Goal: Transaction & Acquisition: Purchase product/service

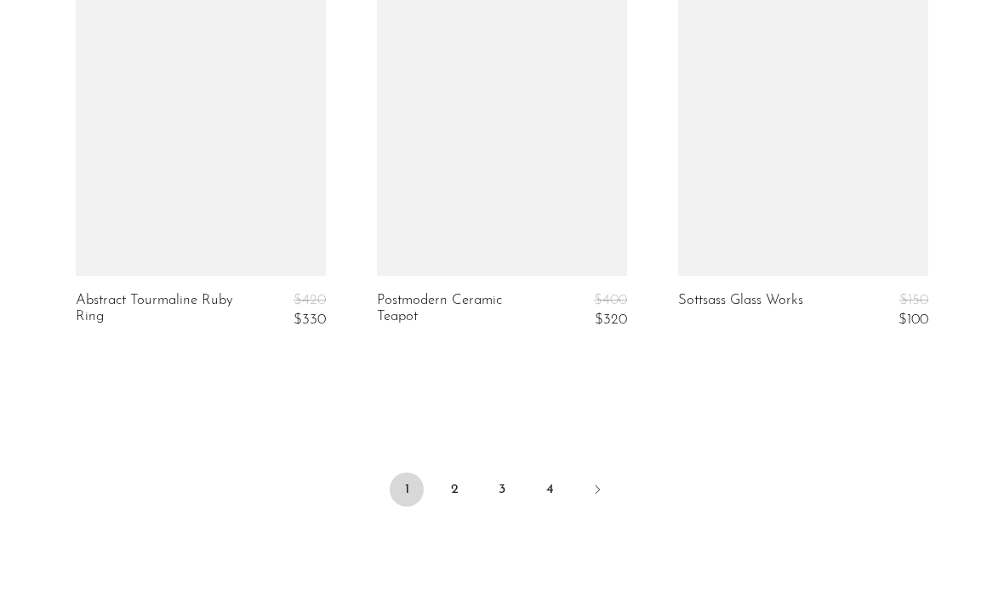
scroll to position [5137, 0]
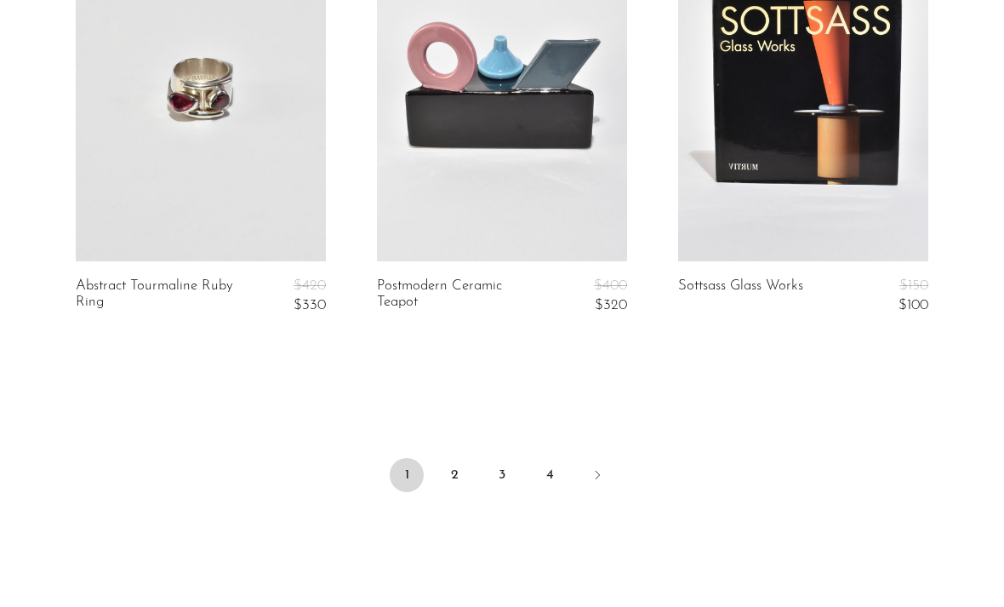
click at [461, 461] on link "2" at bounding box center [455, 475] width 34 height 34
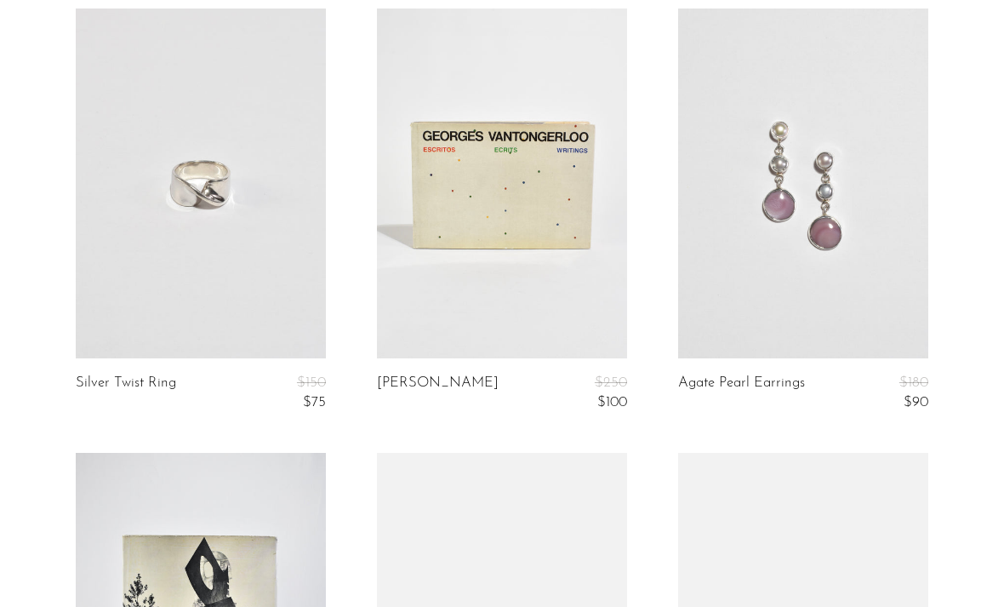
scroll to position [2824, 0]
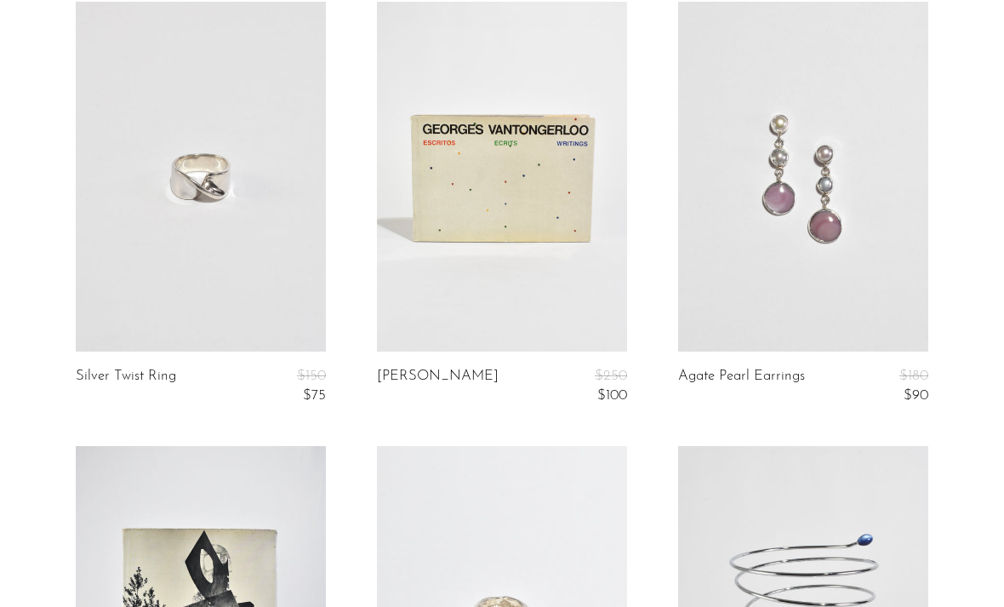
click at [924, 264] on link at bounding box center [803, 177] width 250 height 351
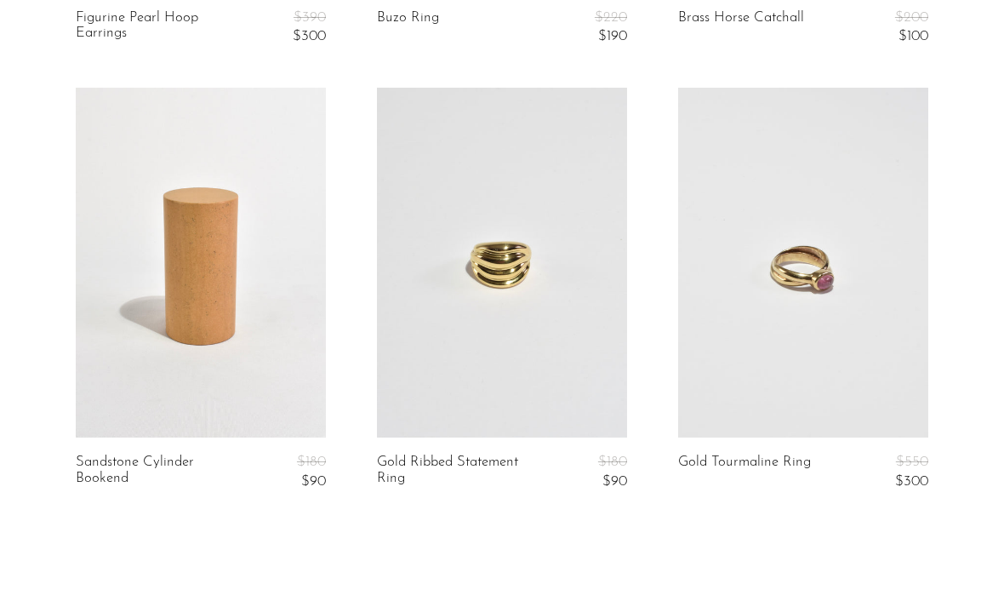
scroll to position [4962, 0]
click at [584, 292] on link at bounding box center [502, 262] width 250 height 351
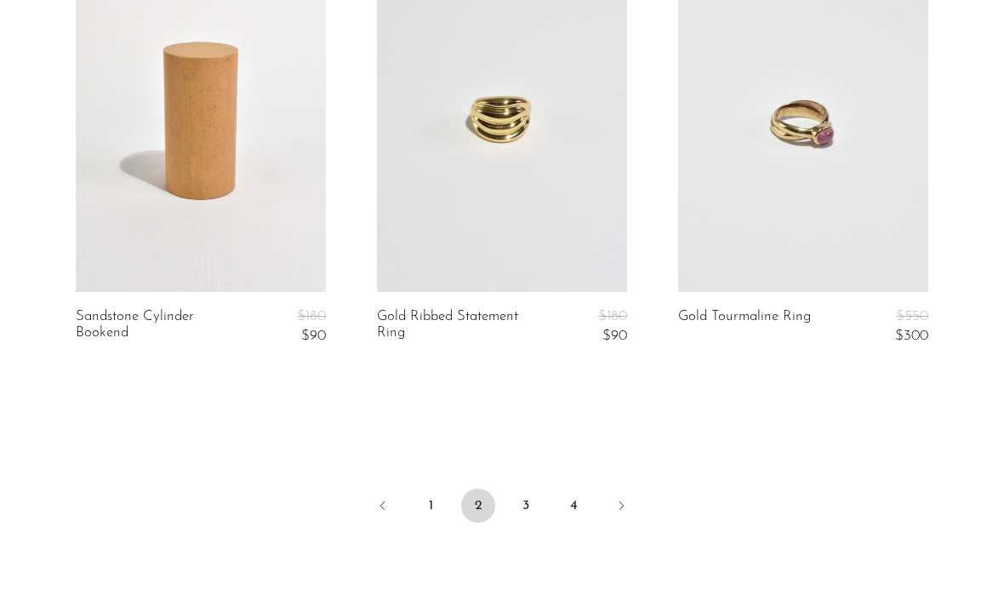
scroll to position [5124, 0]
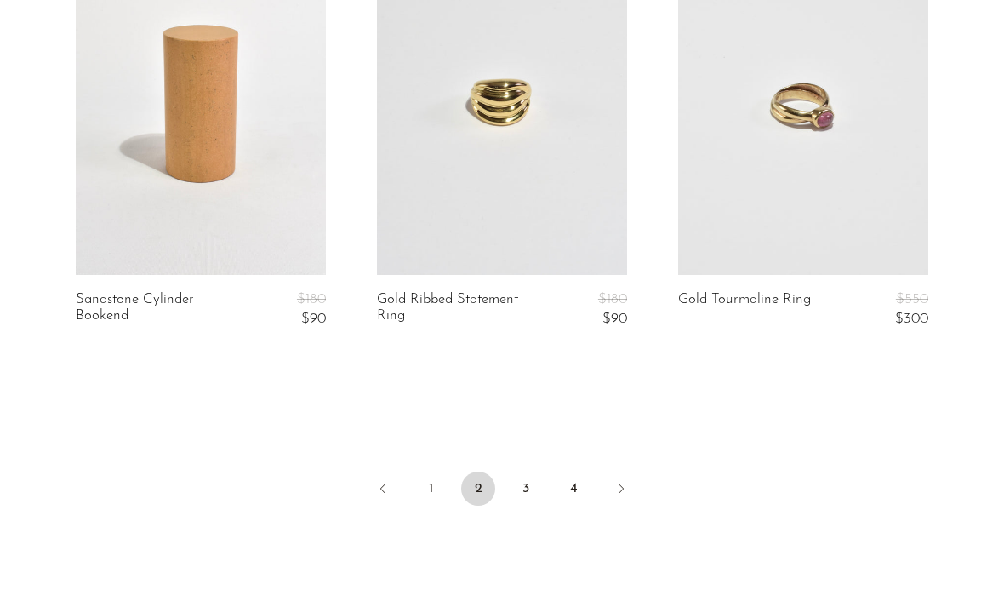
click at [535, 474] on link "3" at bounding box center [526, 489] width 34 height 34
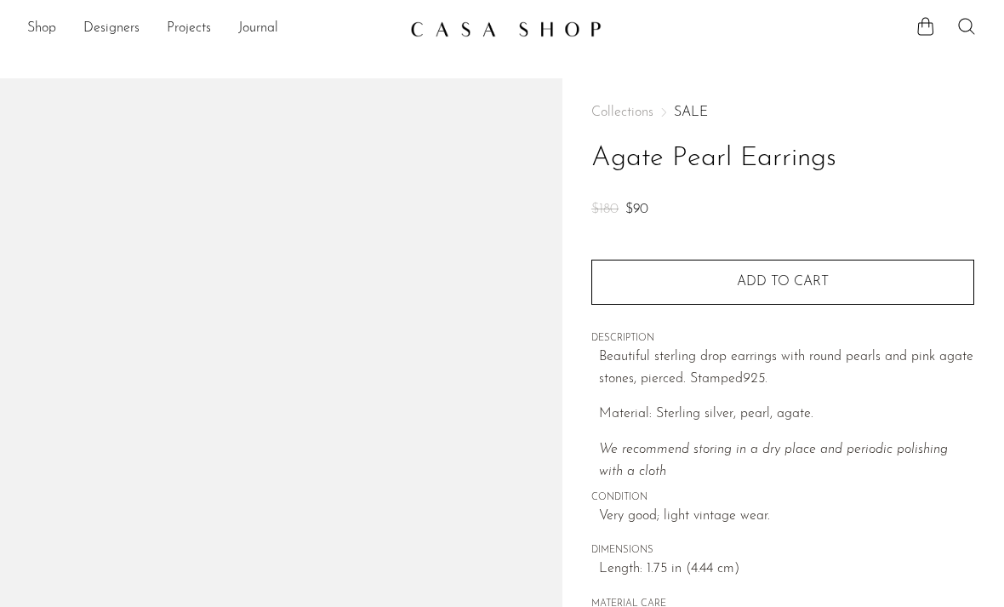
scroll to position [535, 0]
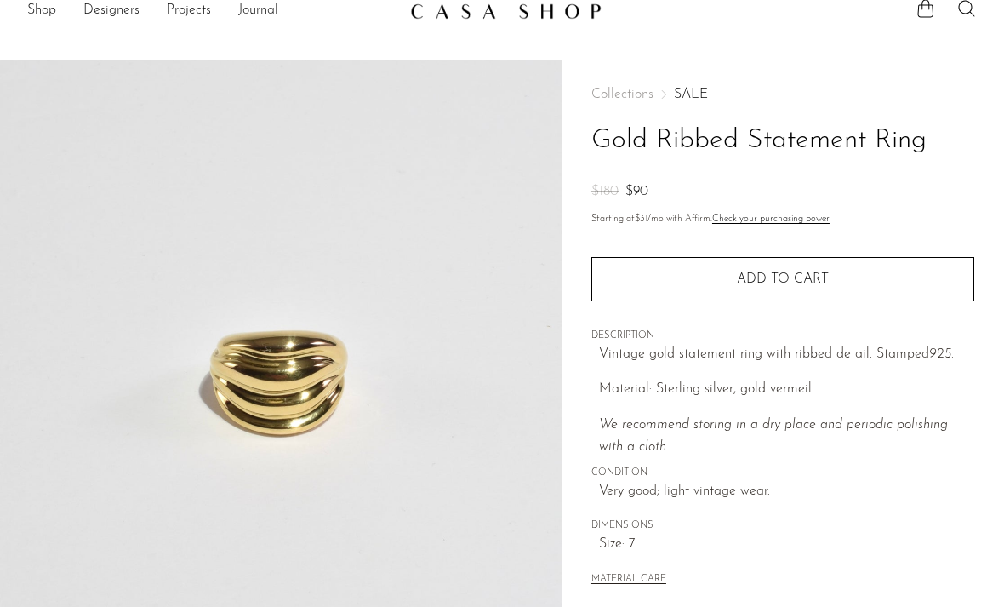
scroll to position [19, 0]
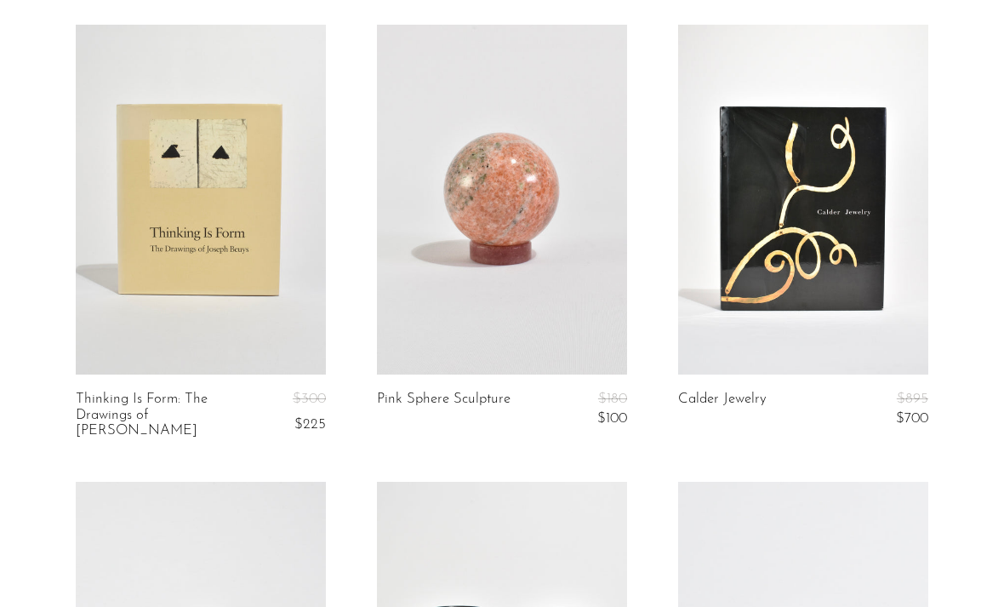
scroll to position [134, 0]
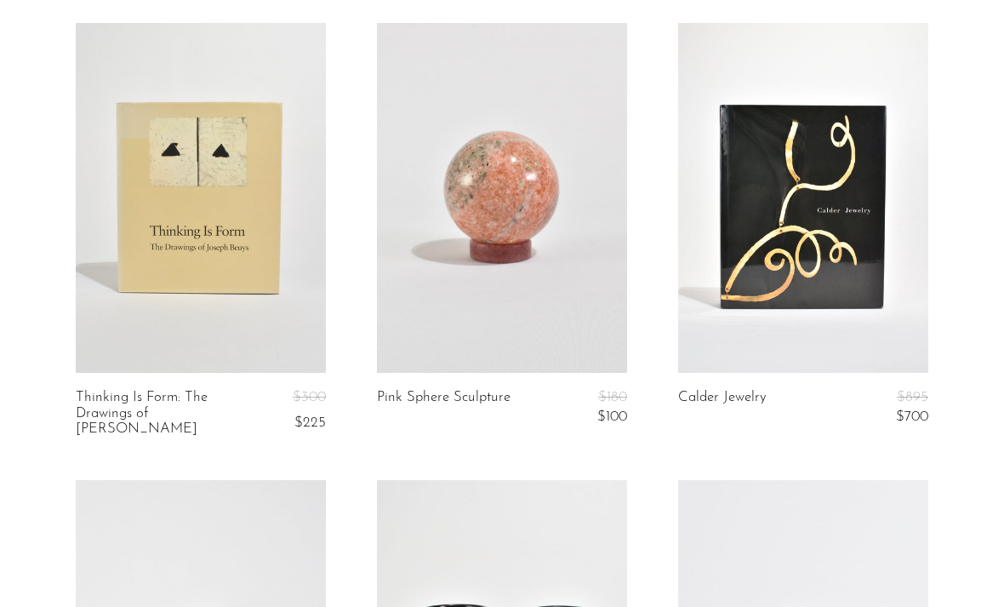
click at [827, 230] on link at bounding box center [803, 198] width 250 height 351
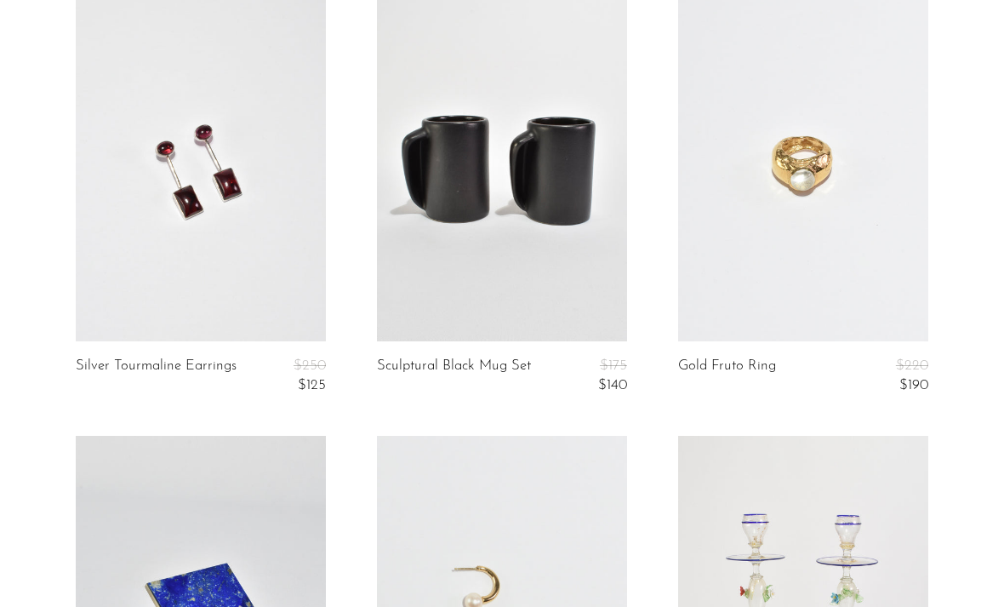
scroll to position [625, 0]
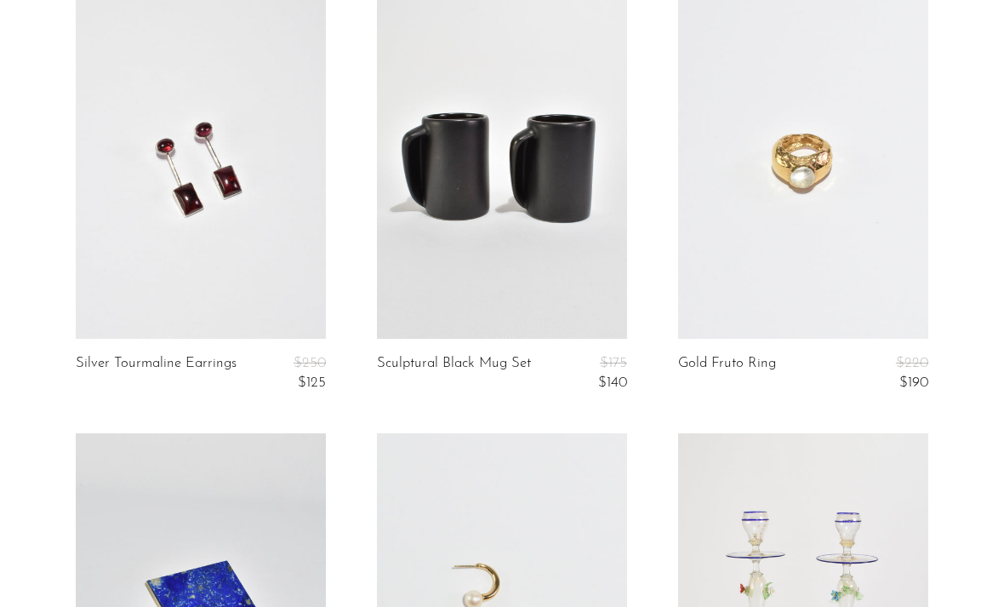
click at [844, 197] on link at bounding box center [803, 164] width 250 height 351
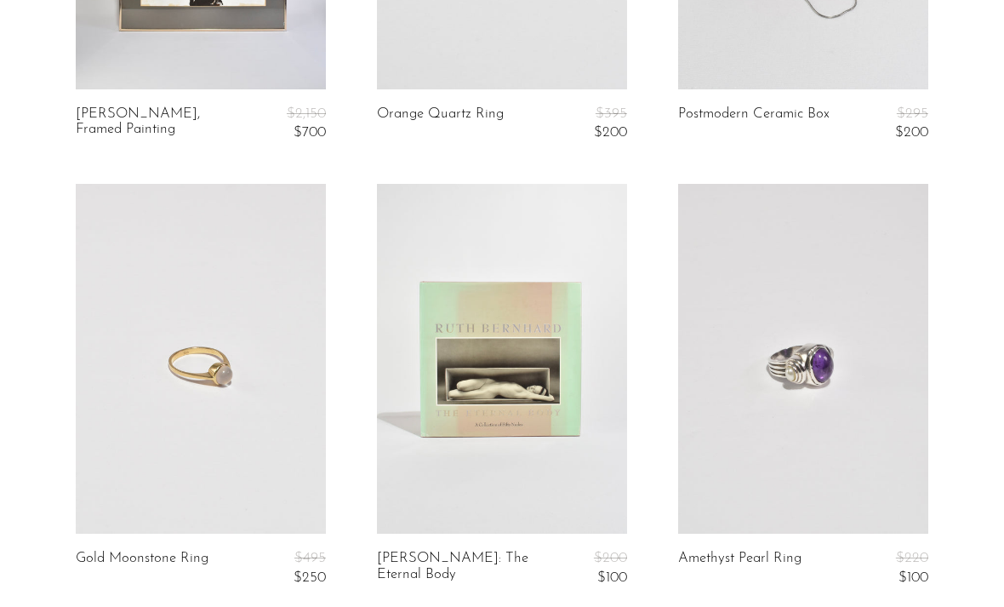
scroll to position [3099, 0]
click at [169, 379] on link at bounding box center [201, 358] width 250 height 351
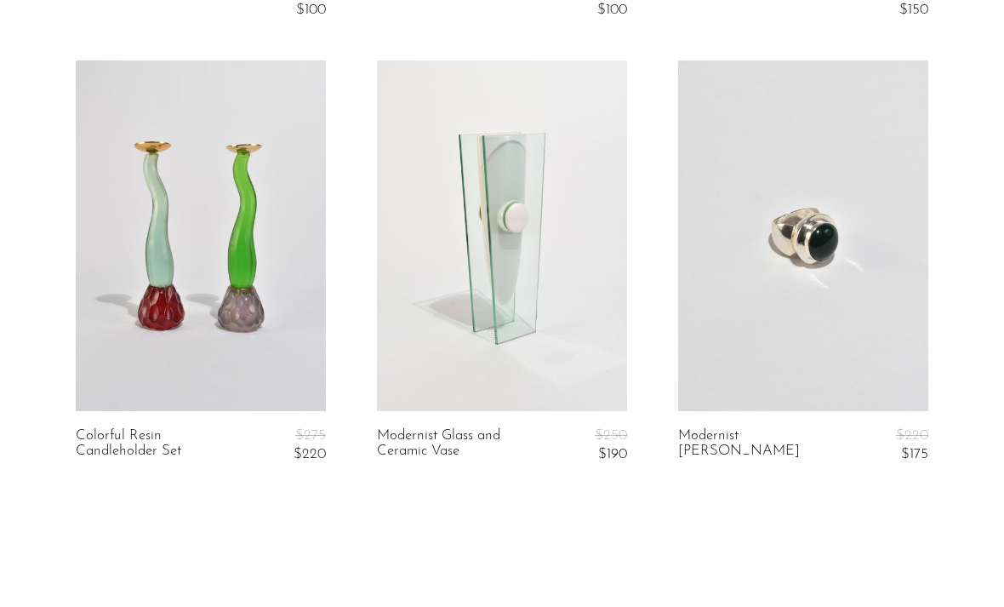
scroll to position [5000, 0]
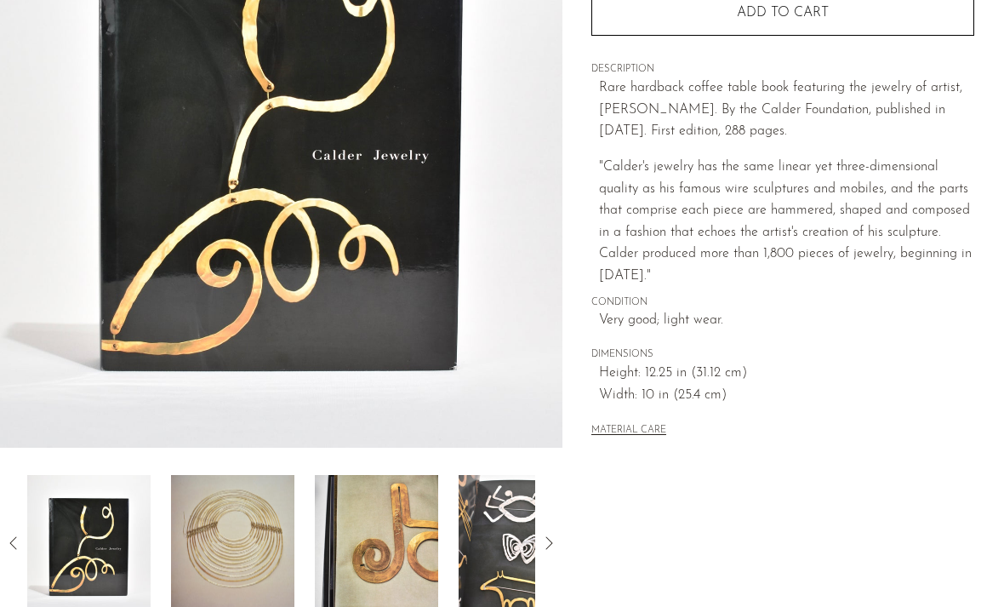
scroll to position [272, 0]
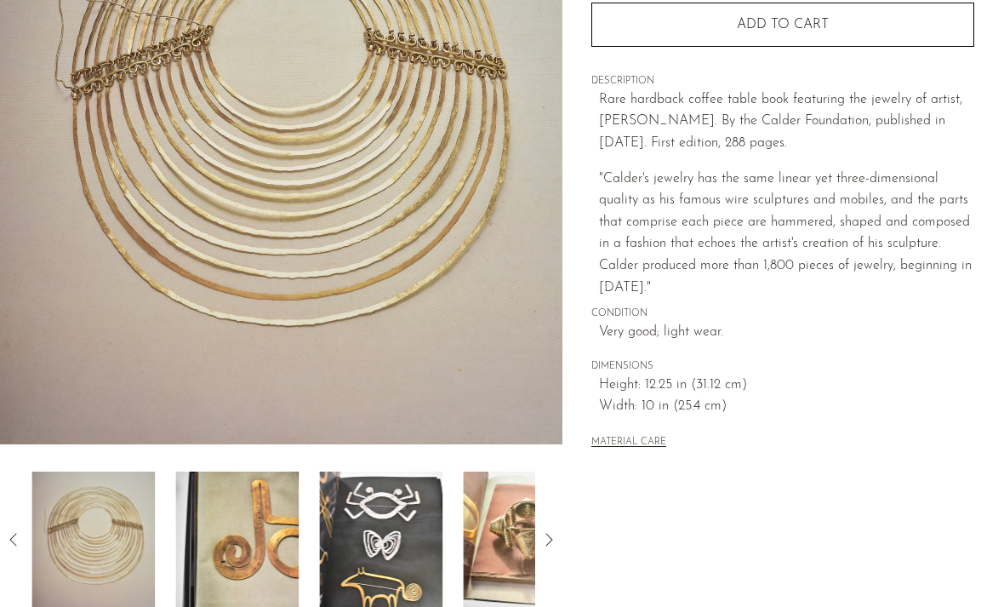
click at [268, 521] on img at bounding box center [236, 540] width 123 height 136
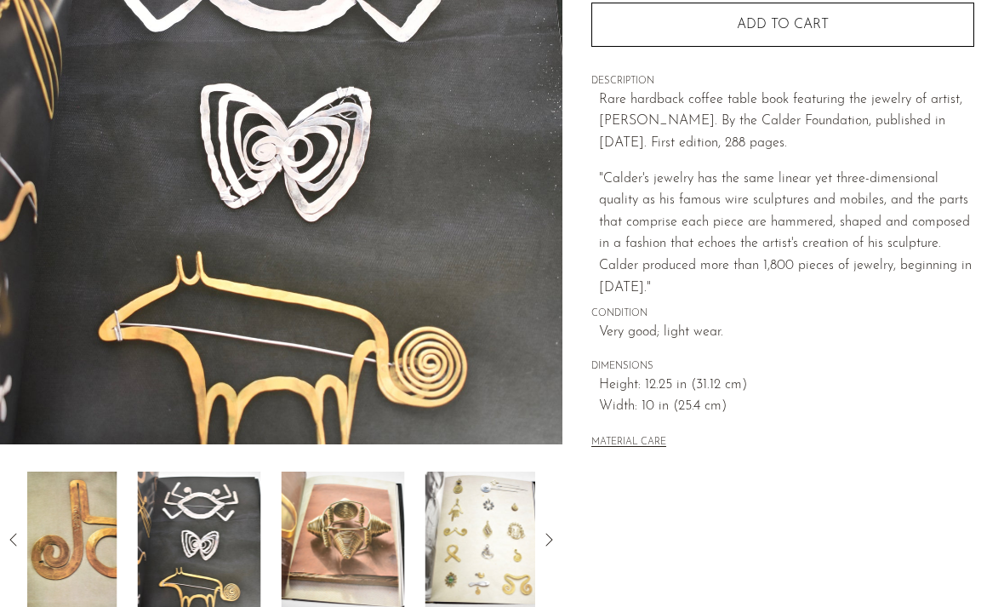
click at [265, 533] on div at bounding box center [281, 540] width 508 height 136
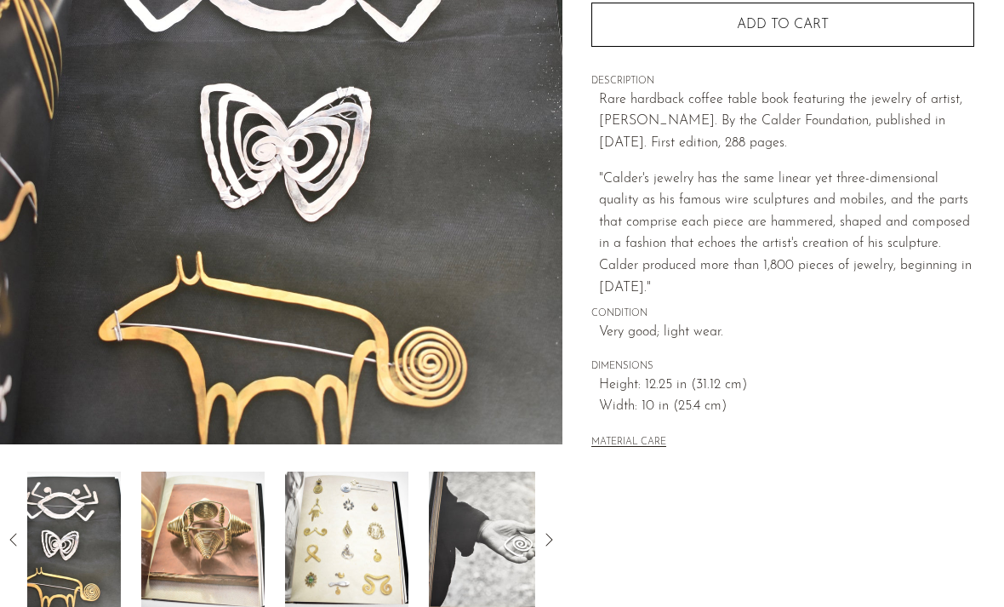
click at [501, 483] on img at bounding box center [490, 540] width 123 height 136
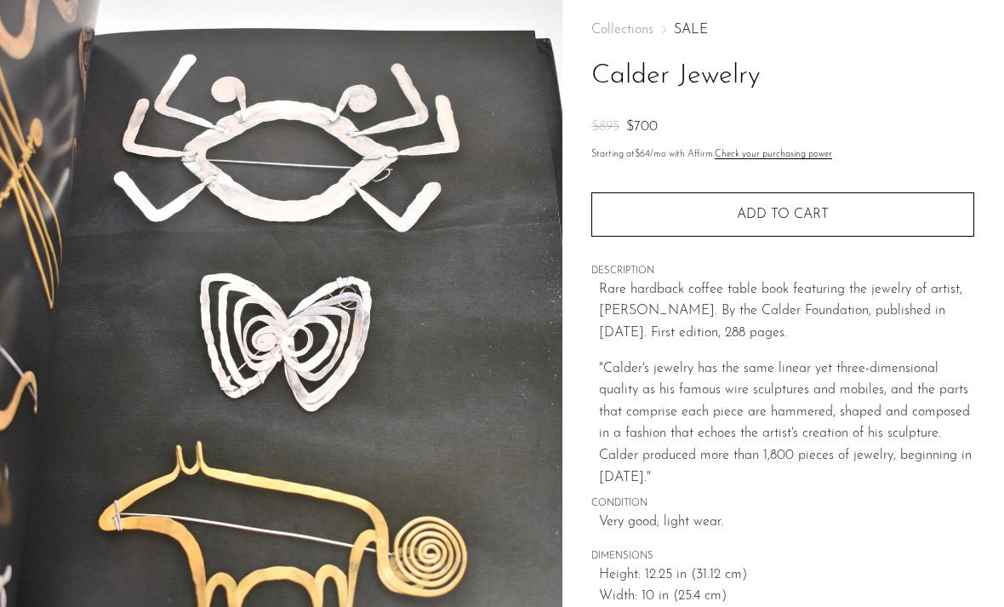
scroll to position [0, 0]
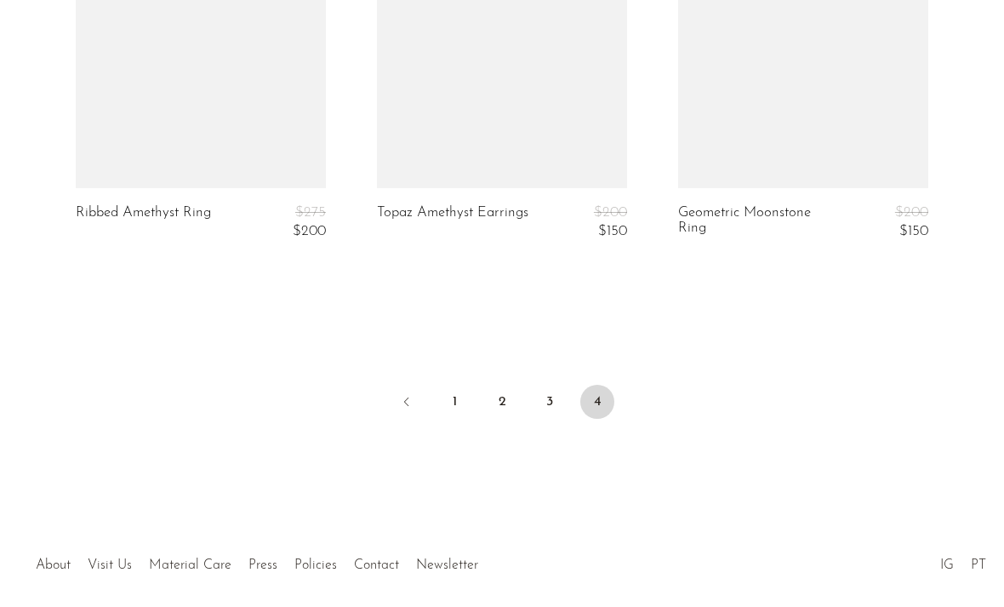
scroll to position [3442, 0]
